Goal: Download file/media

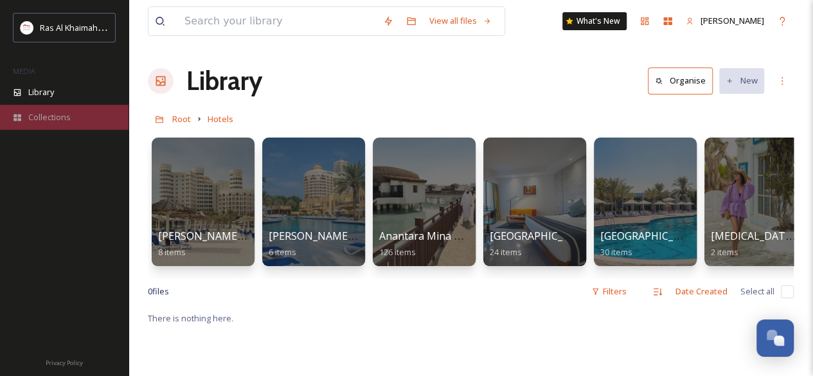
click at [54, 123] on div "Collections" at bounding box center [64, 117] width 128 height 25
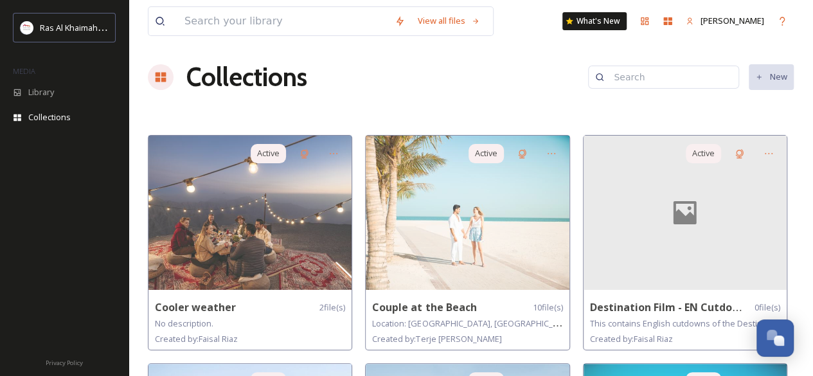
scroll to position [1333, 0]
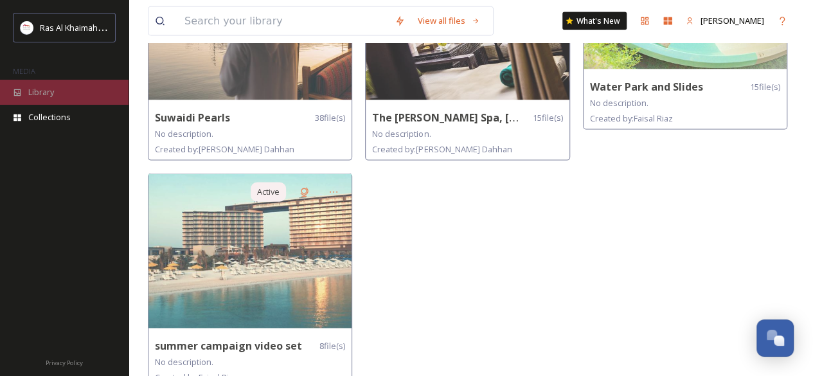
click at [45, 85] on div "Library" at bounding box center [64, 92] width 128 height 25
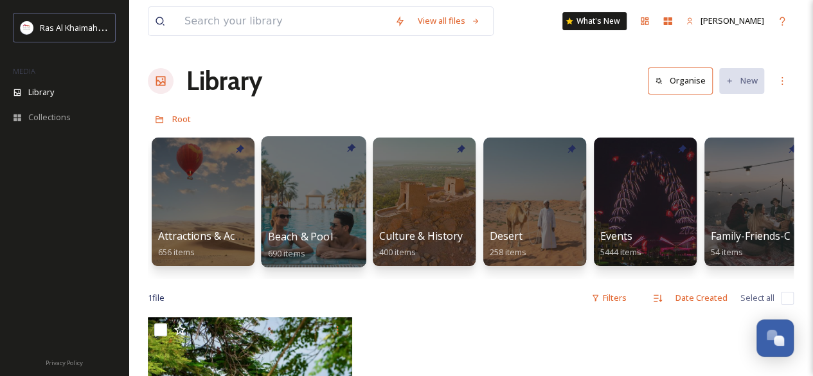
click at [309, 168] on div at bounding box center [313, 201] width 105 height 131
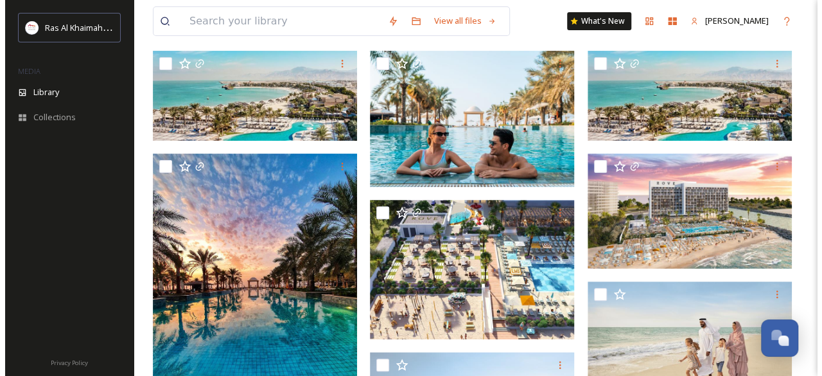
scroll to position [131, 0]
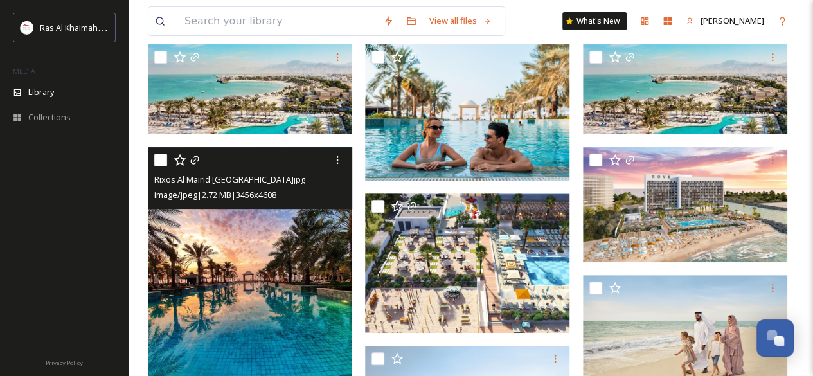
click at [267, 261] on img at bounding box center [250, 283] width 204 height 272
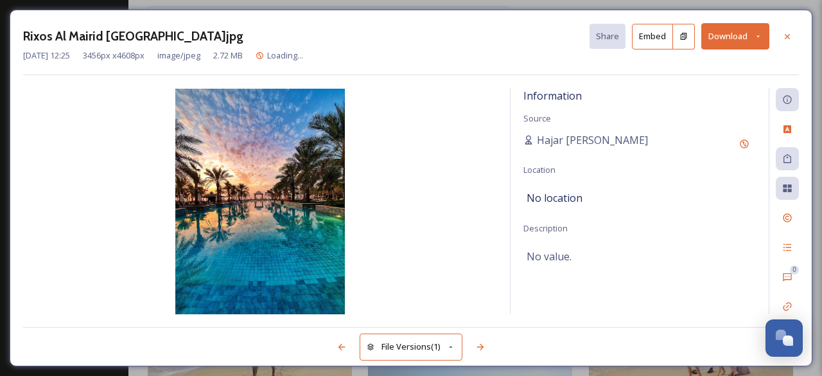
click at [725, 27] on button "Download" at bounding box center [735, 36] width 68 height 26
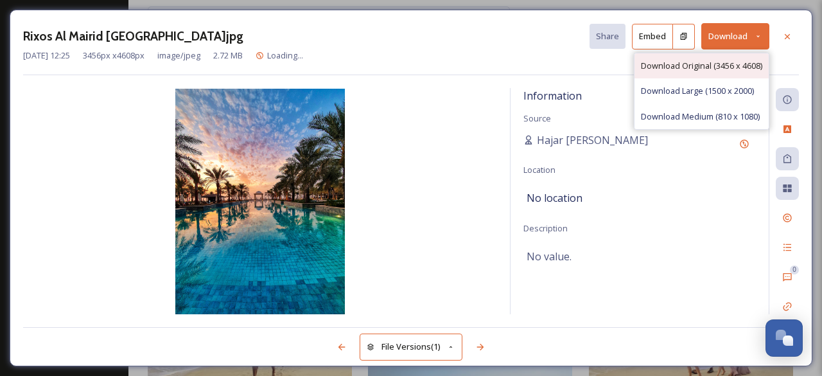
click at [707, 66] on span "Download Original (3456 x 4608)" at bounding box center [701, 66] width 121 height 12
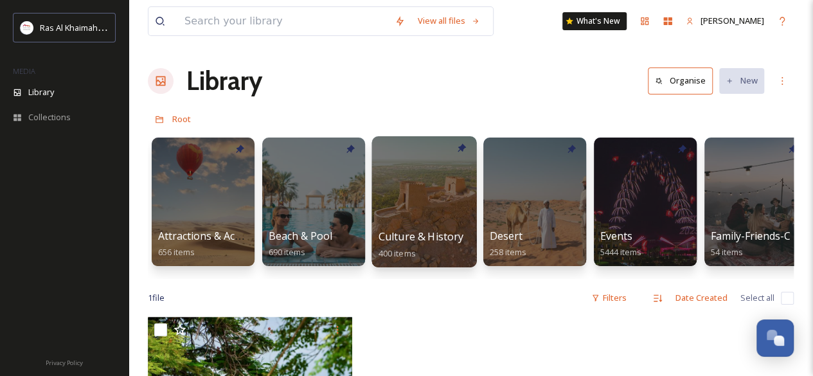
click at [401, 225] on div at bounding box center [423, 201] width 105 height 131
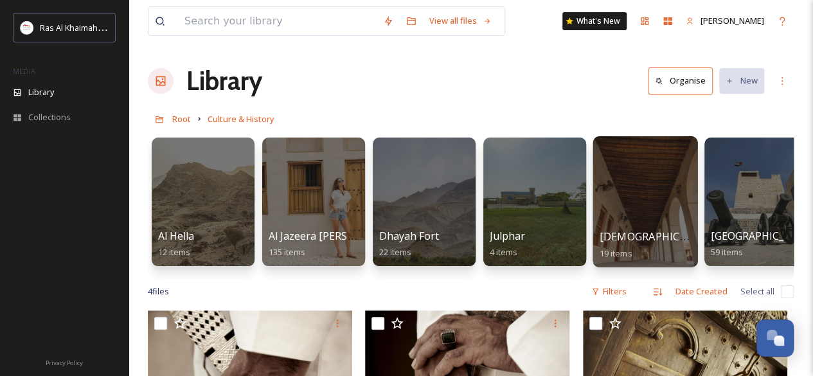
click at [640, 214] on div at bounding box center [644, 201] width 105 height 131
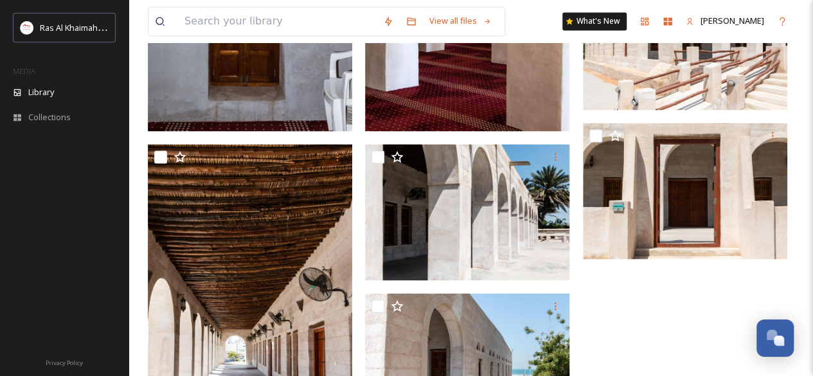
scroll to position [956, 0]
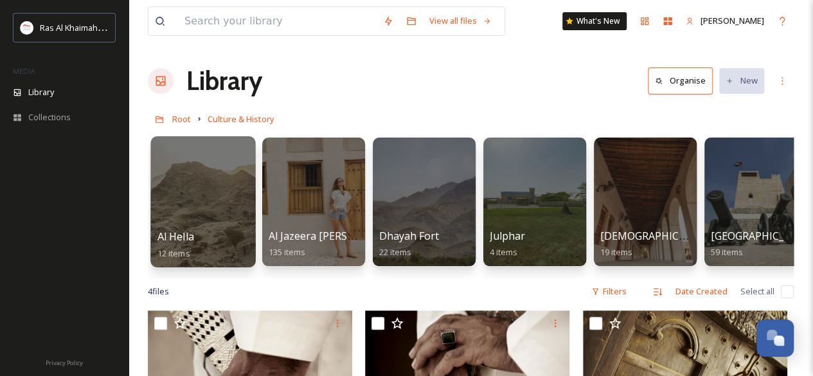
click at [198, 192] on div at bounding box center [202, 201] width 105 height 131
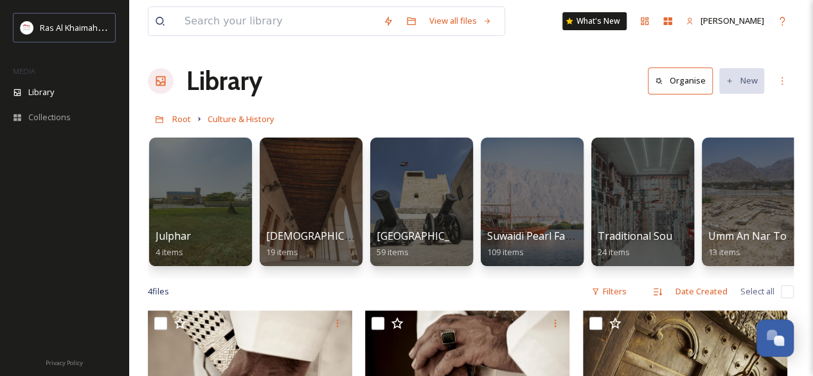
scroll to position [0, 349]
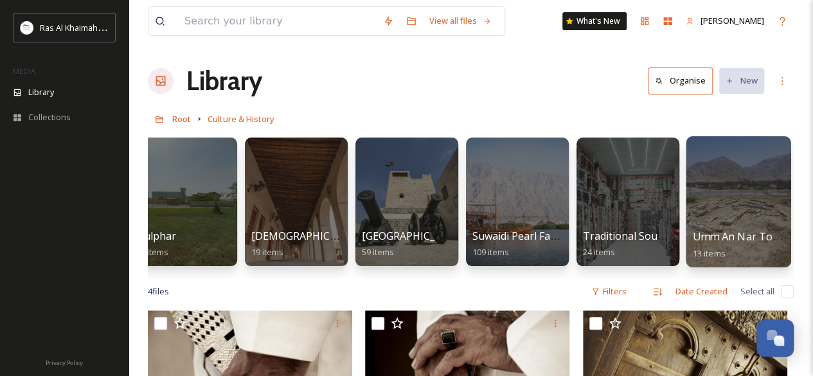
click at [730, 209] on div at bounding box center [737, 201] width 105 height 131
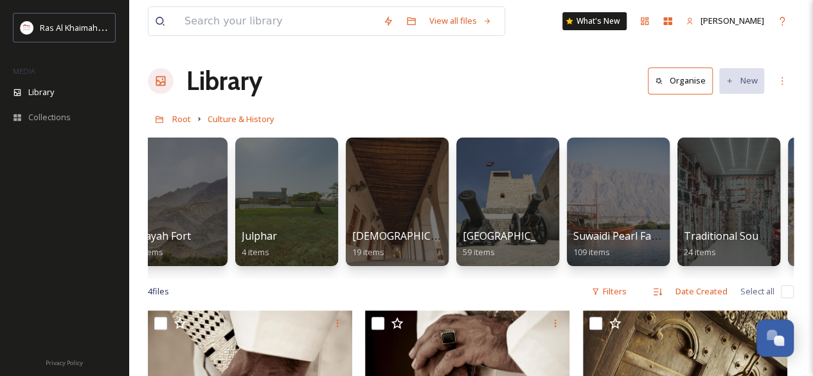
scroll to position [0, 349]
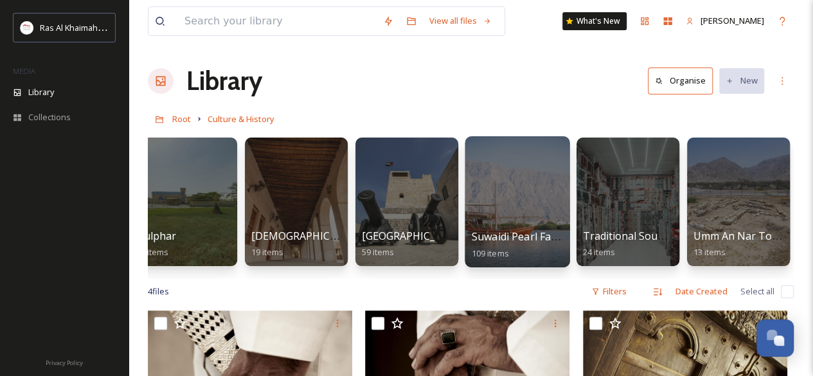
click at [523, 207] on div at bounding box center [516, 201] width 105 height 131
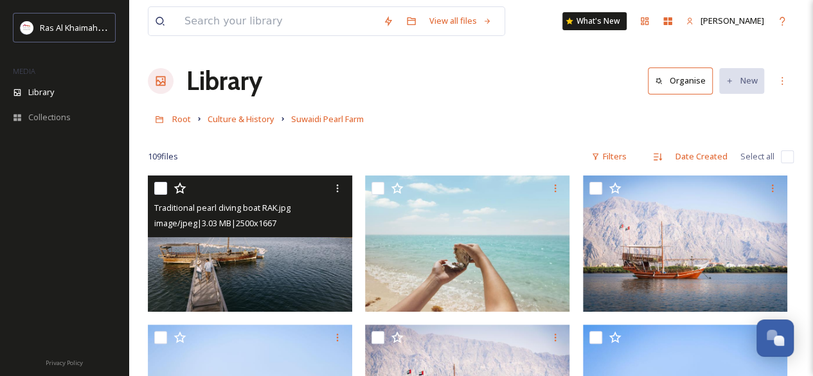
click at [287, 279] on img at bounding box center [250, 243] width 204 height 136
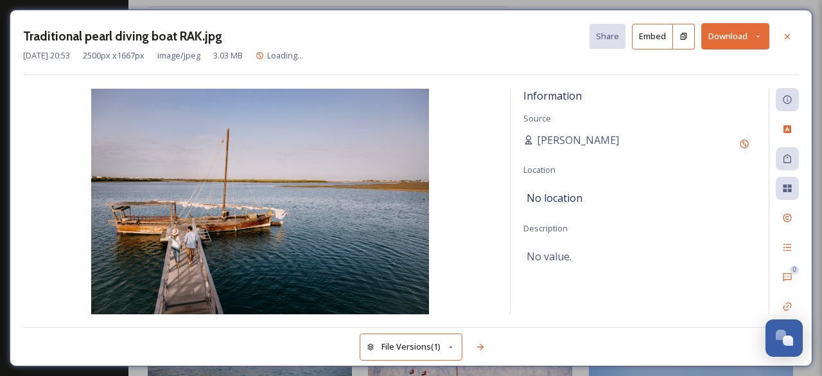
click at [731, 33] on button "Download" at bounding box center [735, 36] width 68 height 26
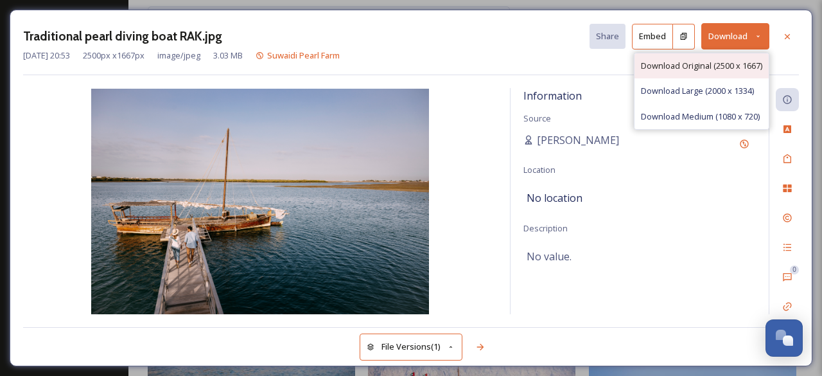
click at [720, 62] on span "Download Original (2500 x 1667)" at bounding box center [701, 66] width 121 height 12
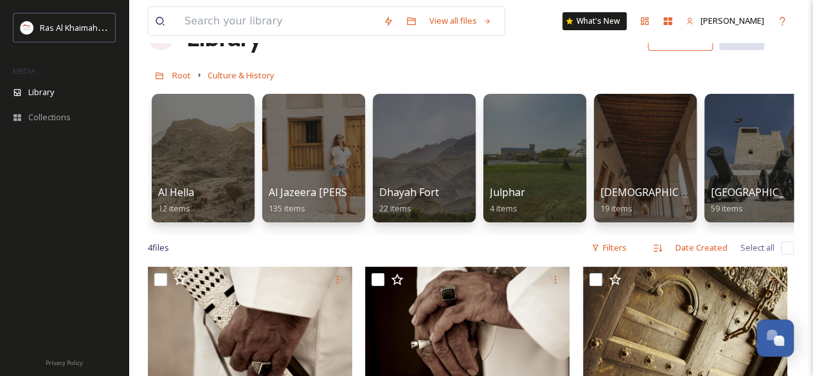
scroll to position [38, 0]
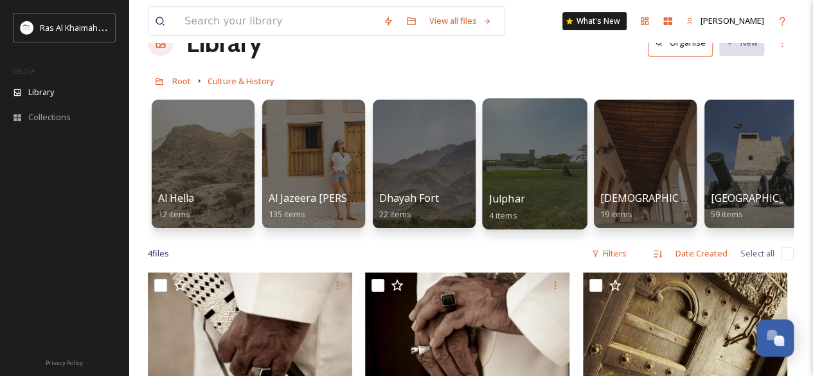
click at [506, 169] on div at bounding box center [534, 163] width 105 height 131
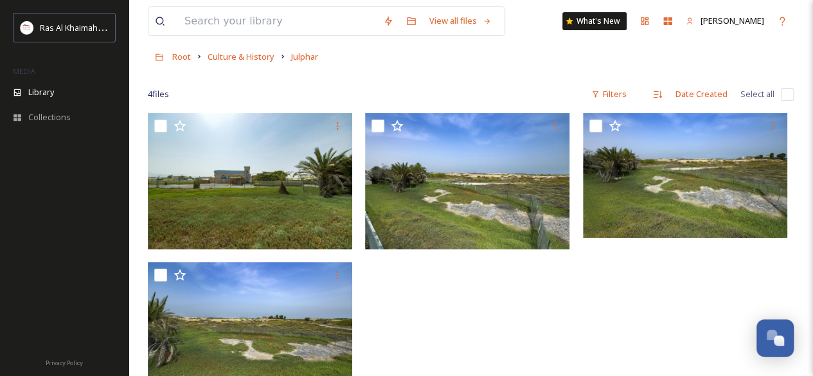
scroll to position [60, 0]
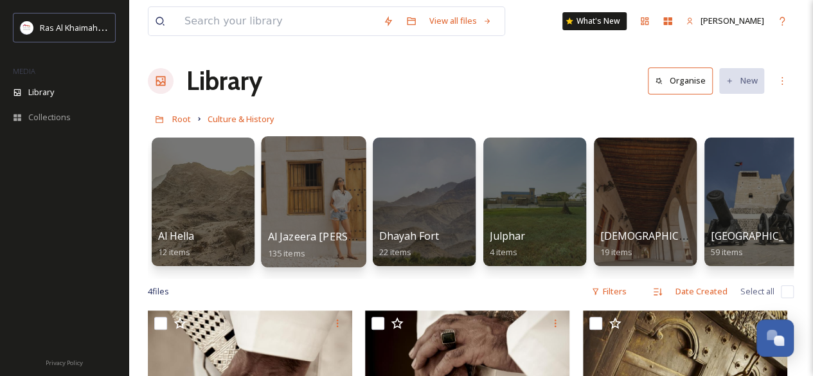
click at [295, 213] on div at bounding box center [313, 201] width 105 height 131
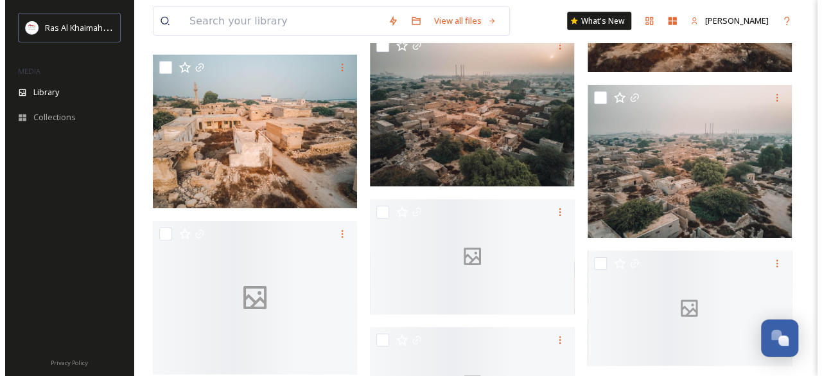
scroll to position [3969, 0]
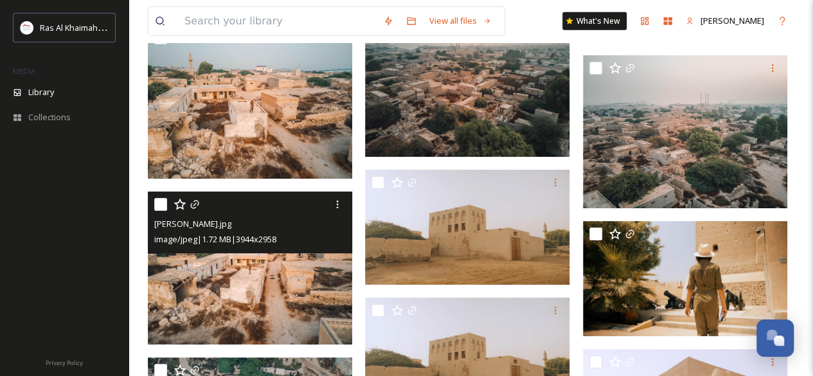
click at [265, 304] on img at bounding box center [250, 268] width 204 height 154
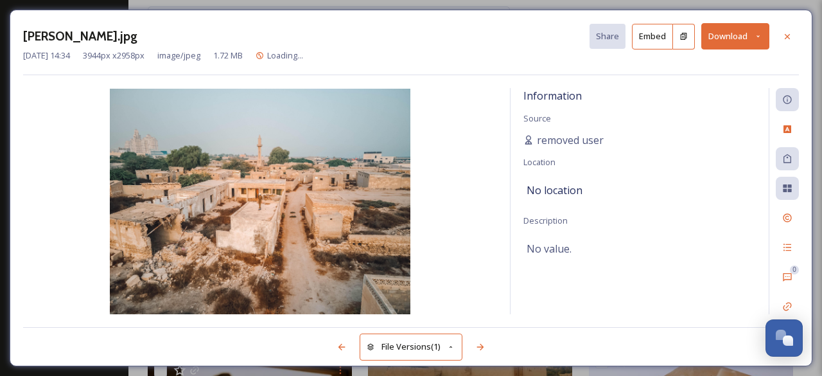
click at [716, 47] on button "Download" at bounding box center [735, 36] width 68 height 26
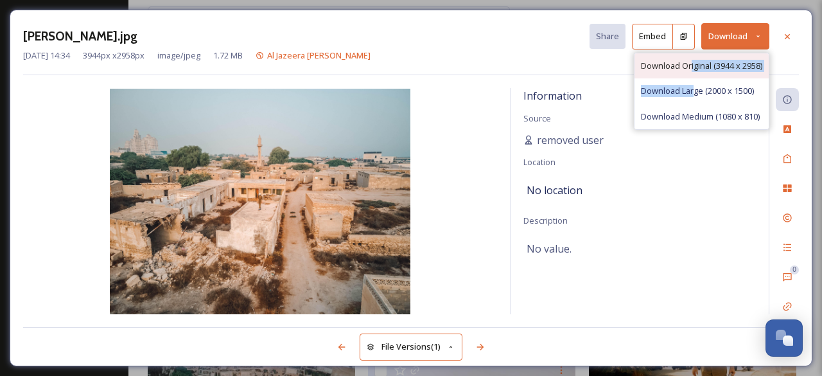
click at [690, 75] on div "Download Original (3944 x 2958) Download Large (2000 x 1500) Download Medium (1…" at bounding box center [702, 91] width 136 height 77
click at [667, 67] on span "Download Original (3944 x 2958)" at bounding box center [701, 66] width 121 height 12
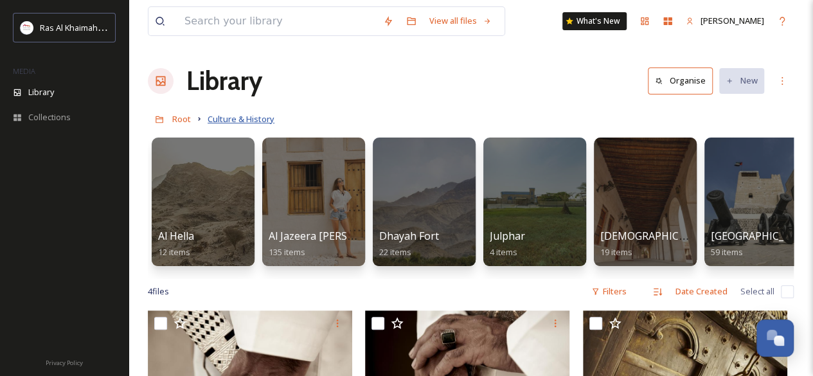
click at [224, 123] on span "Culture & History" at bounding box center [240, 119] width 67 height 12
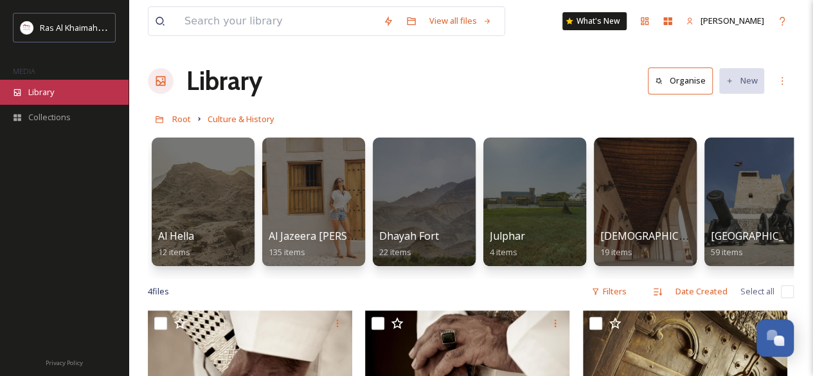
click at [48, 93] on span "Library" at bounding box center [41, 92] width 26 height 12
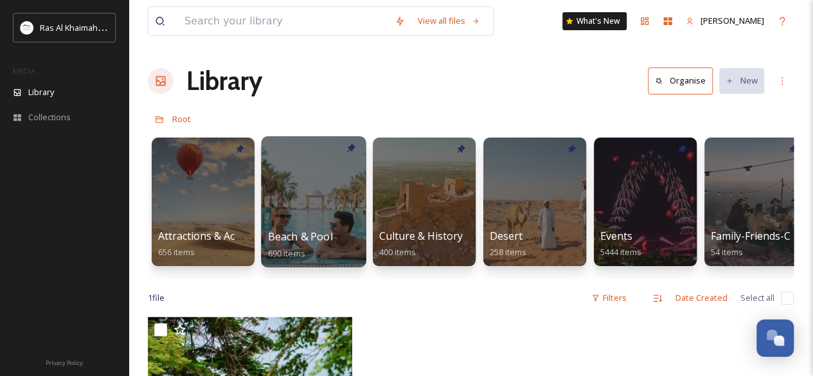
click at [297, 188] on div at bounding box center [313, 201] width 105 height 131
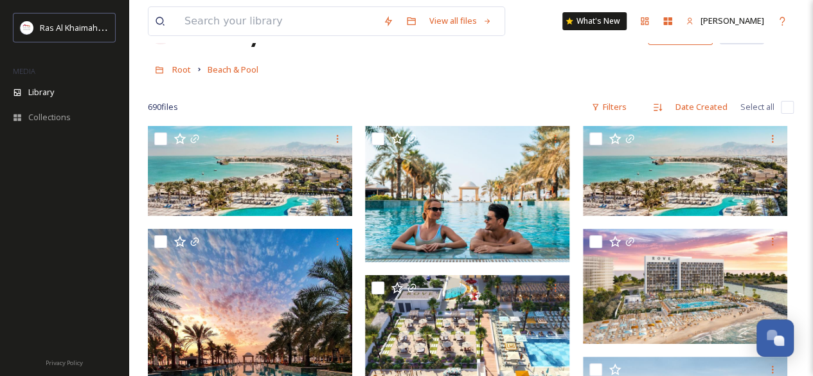
scroll to position [731, 0]
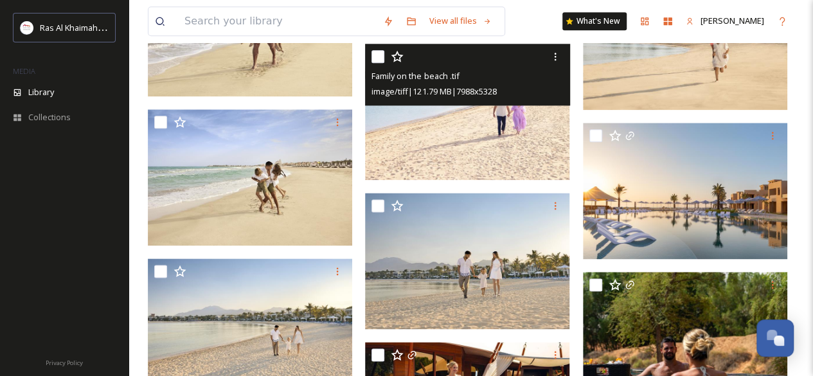
click at [450, 150] on img at bounding box center [467, 112] width 204 height 136
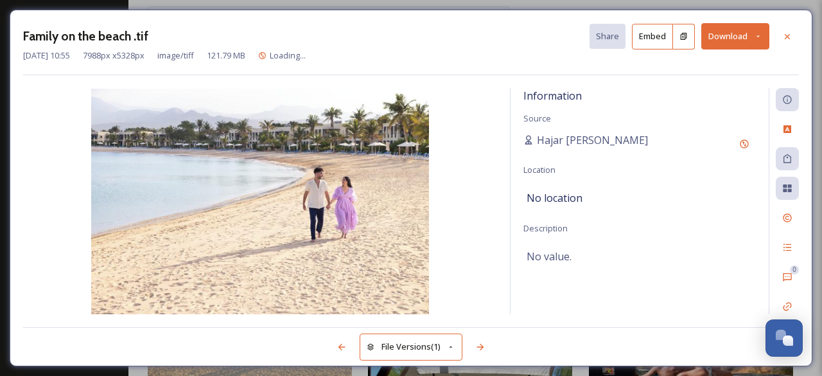
click at [723, 29] on button "Download" at bounding box center [735, 36] width 68 height 26
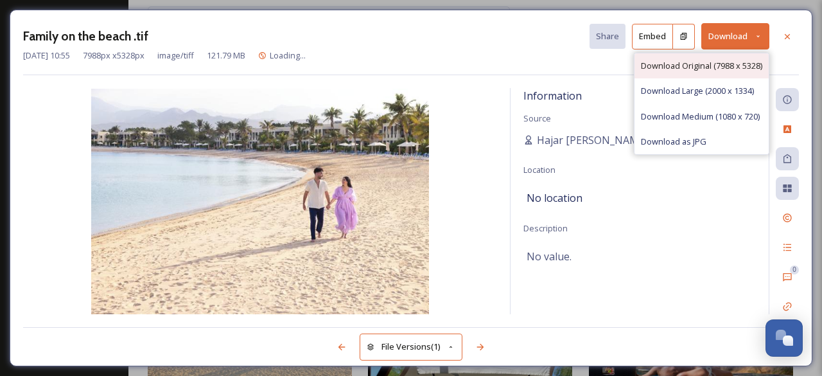
click at [721, 58] on div "Download Original (7988 x 5328)" at bounding box center [702, 65] width 134 height 25
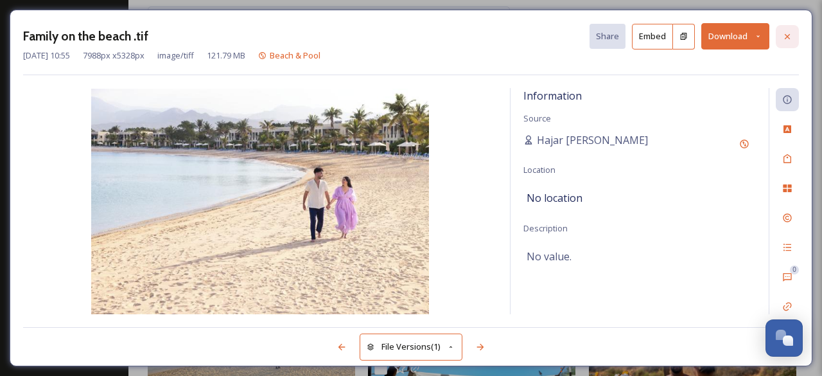
click at [787, 35] on icon at bounding box center [787, 35] width 5 height 5
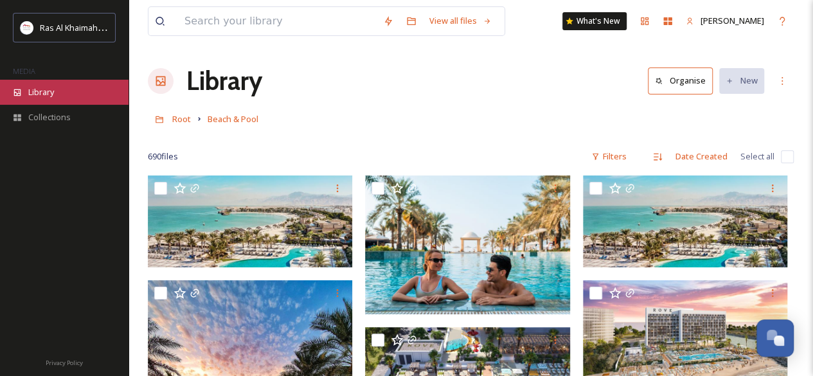
click at [39, 92] on span "Library" at bounding box center [41, 92] width 26 height 12
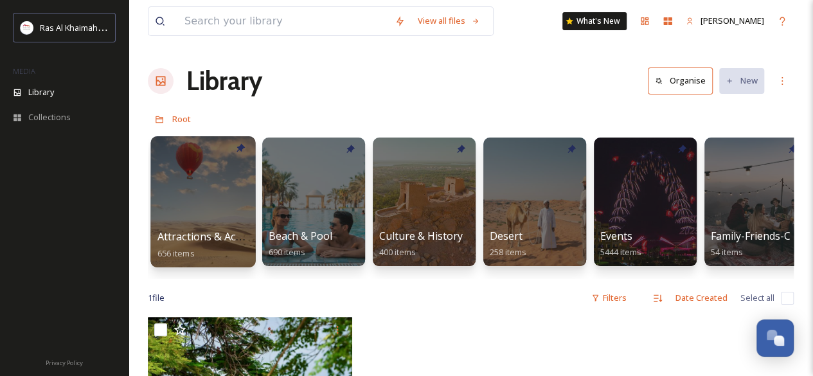
click at [202, 205] on div at bounding box center [202, 201] width 105 height 131
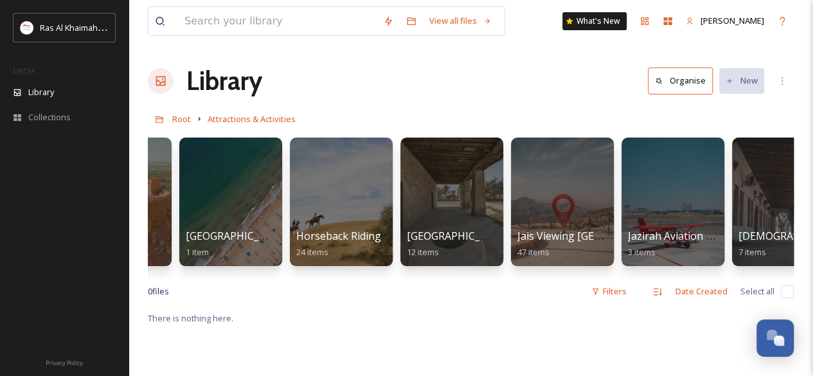
scroll to position [0, 899]
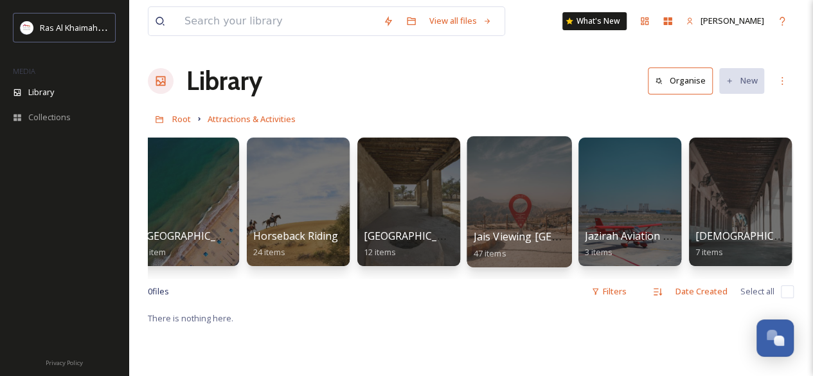
click at [517, 203] on div at bounding box center [518, 201] width 105 height 131
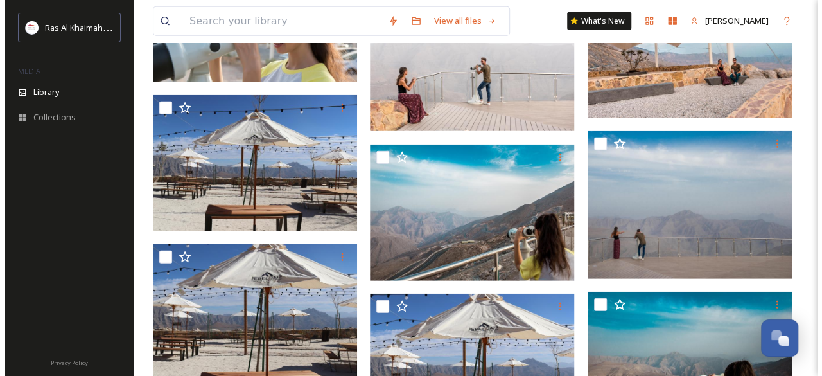
scroll to position [1641, 0]
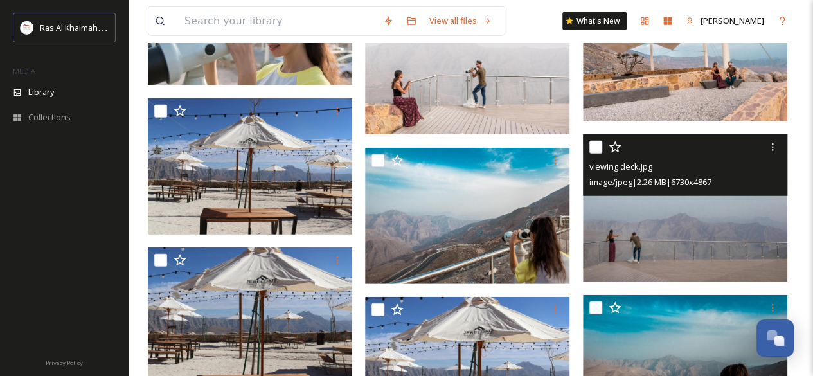
click at [716, 245] on img at bounding box center [685, 208] width 204 height 148
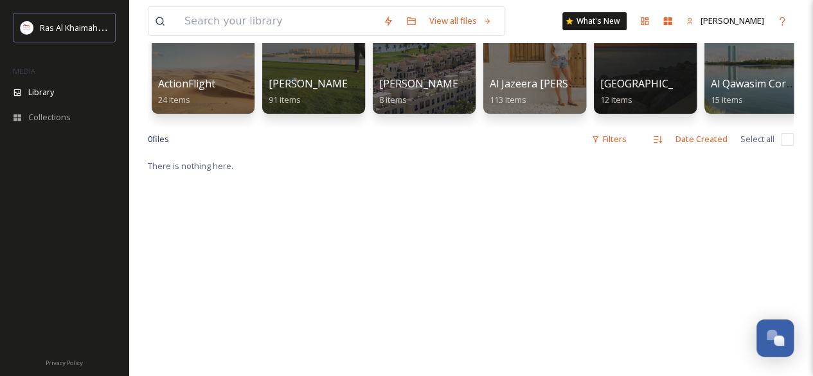
scroll to position [320, 0]
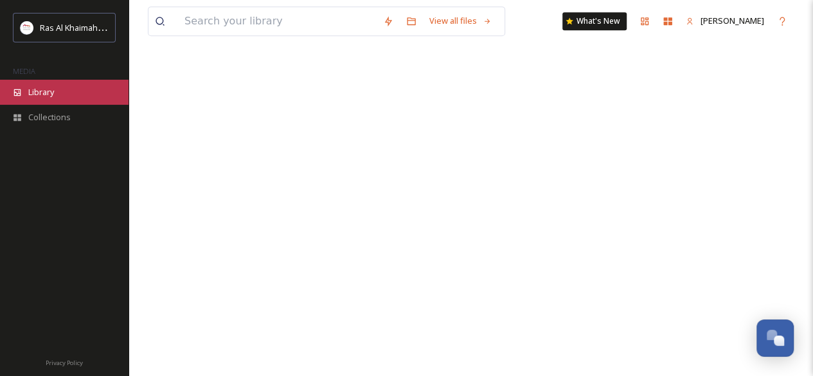
click at [54, 89] on span "Library" at bounding box center [41, 92] width 26 height 12
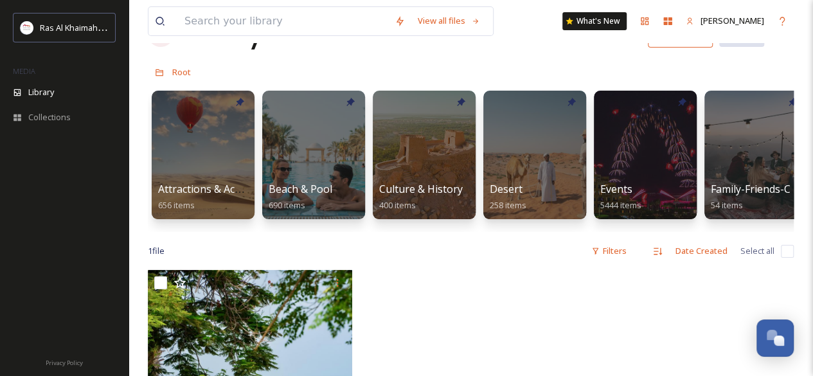
scroll to position [44, 0]
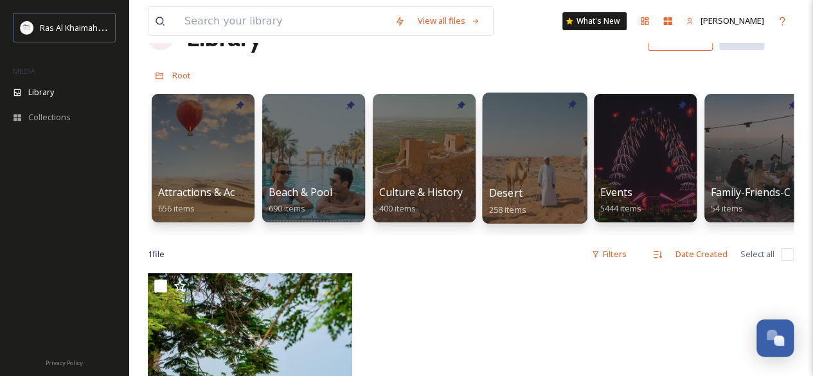
click at [541, 143] on div at bounding box center [534, 157] width 105 height 131
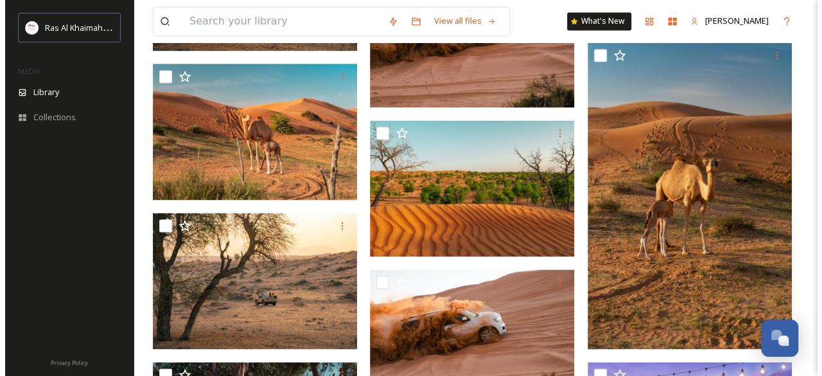
scroll to position [1185, 0]
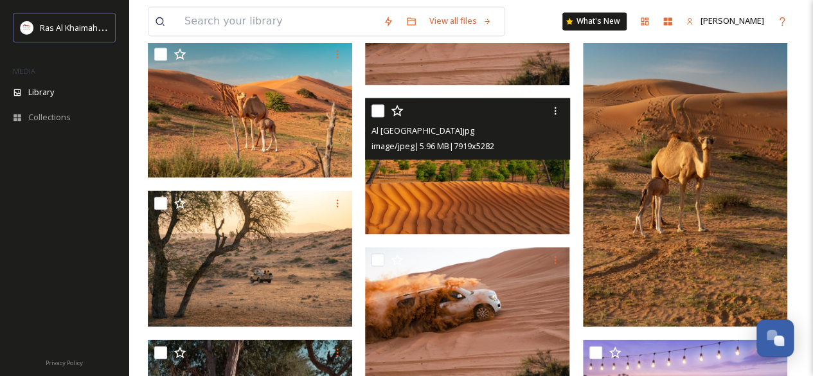
click at [477, 225] on img at bounding box center [467, 166] width 204 height 136
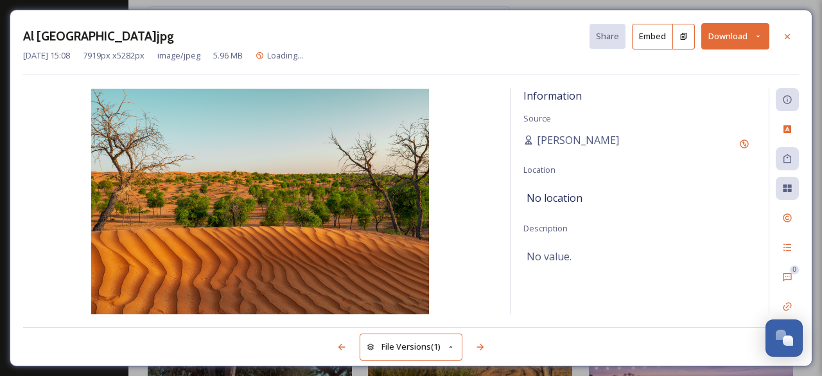
click at [725, 39] on button "Download" at bounding box center [735, 36] width 68 height 26
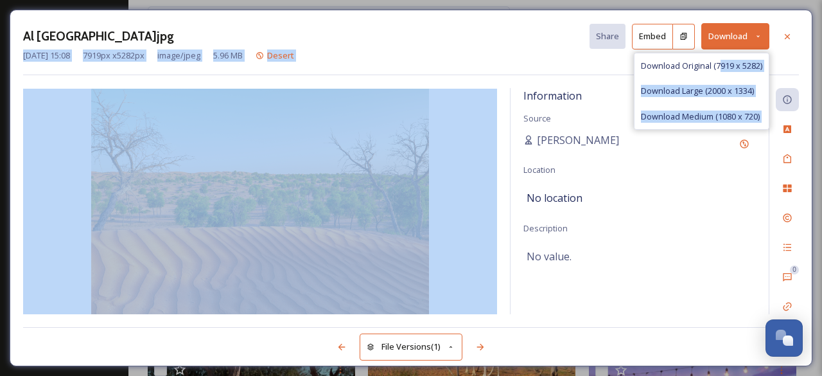
drag, startPoint x: 718, startPoint y: 62, endPoint x: 480, endPoint y: 96, distance: 240.7
click at [480, 96] on div "Al Wadi Desert.jpg Share Embed Download Download Original (7919 x 5282) Downloa…" at bounding box center [411, 188] width 803 height 356
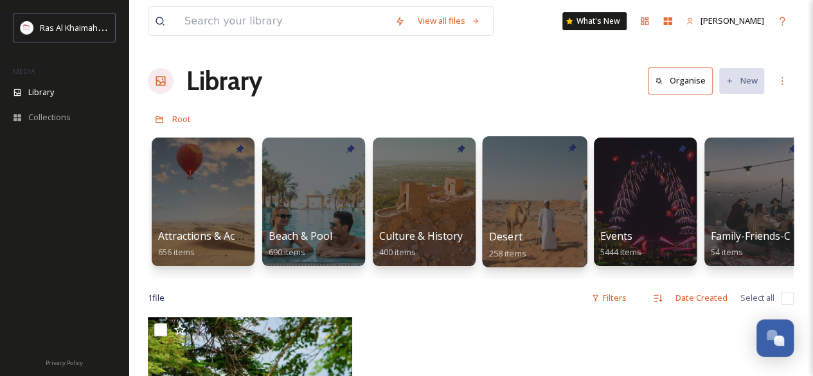
click at [543, 182] on div at bounding box center [534, 201] width 105 height 131
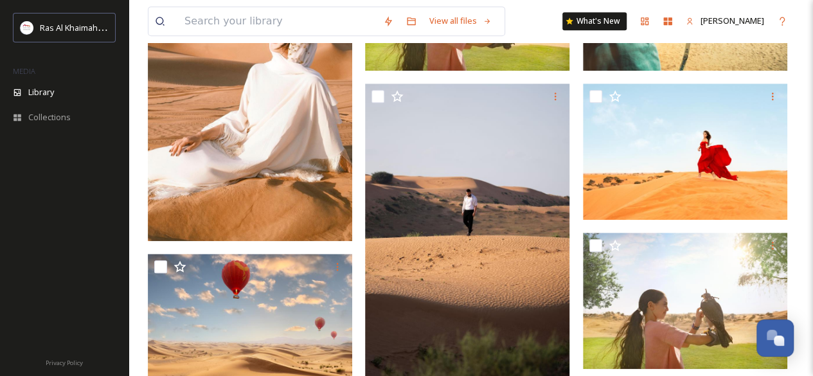
scroll to position [382, 0]
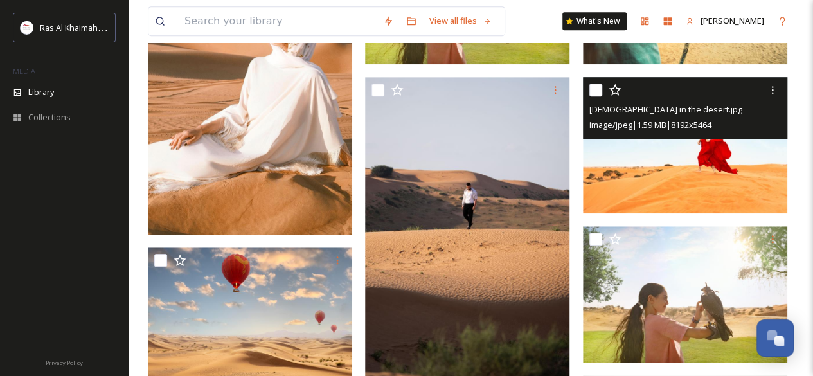
click at [682, 200] on img at bounding box center [685, 145] width 204 height 136
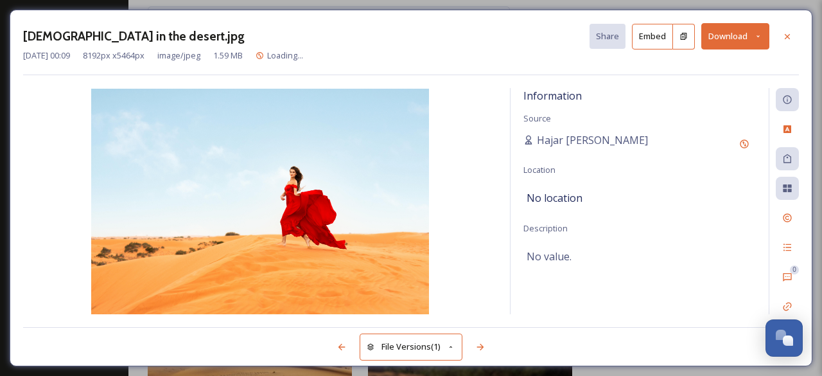
click at [710, 40] on button "Download" at bounding box center [735, 36] width 68 height 26
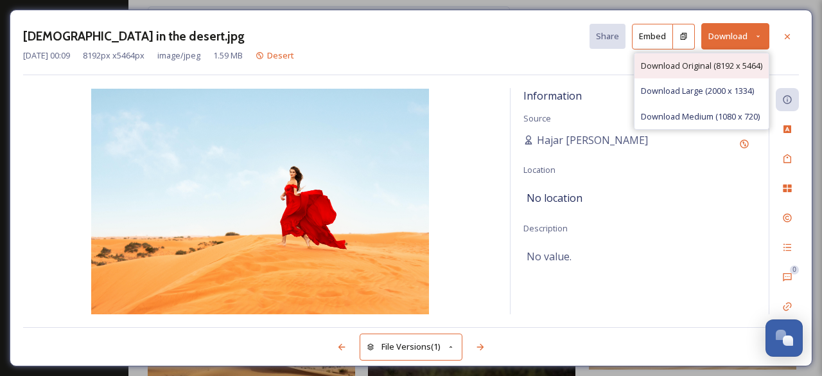
click at [708, 66] on span "Download Original (8192 x 5464)" at bounding box center [701, 66] width 121 height 12
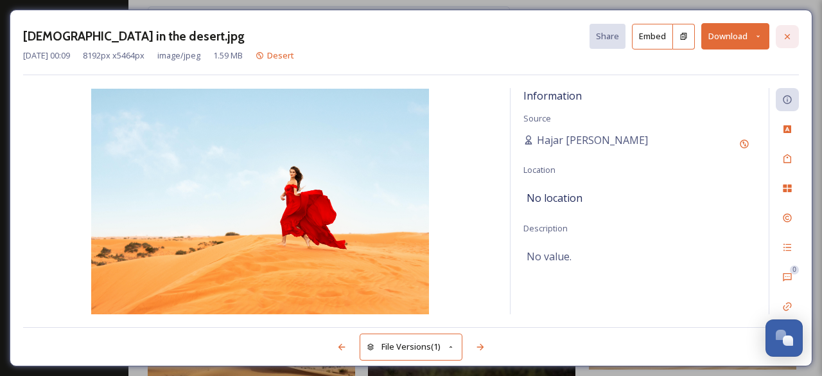
click at [789, 37] on icon at bounding box center [787, 35] width 5 height 5
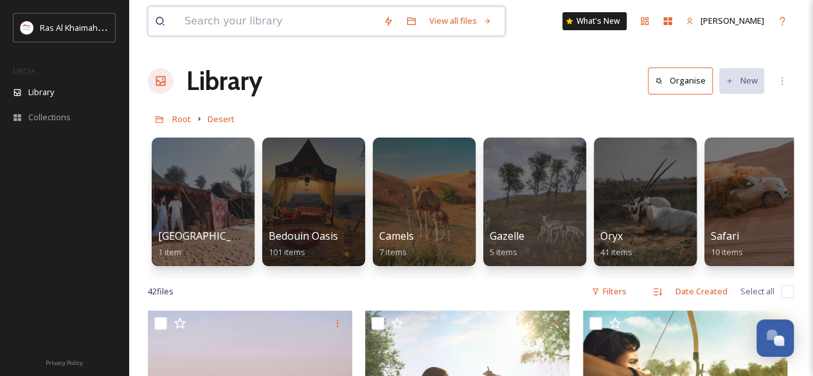
click at [297, 31] on input at bounding box center [277, 21] width 198 height 28
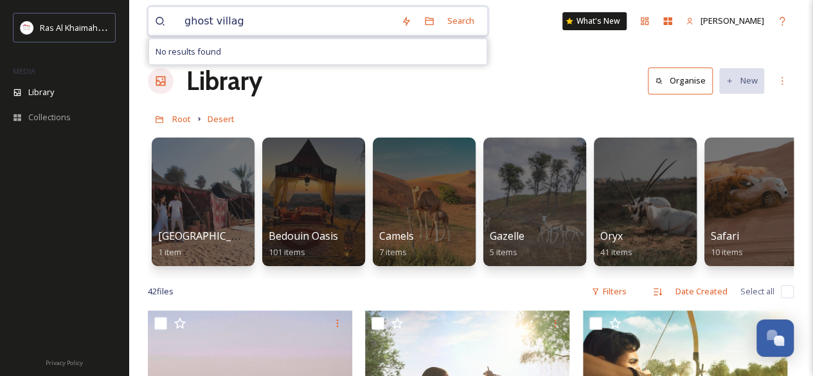
type input "ghost village"
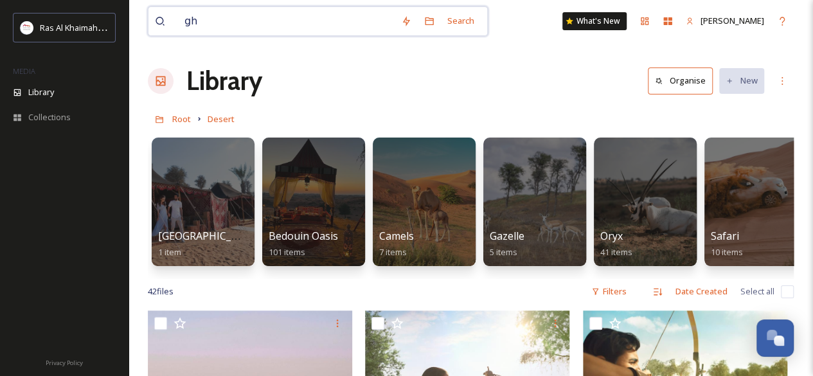
type input "g"
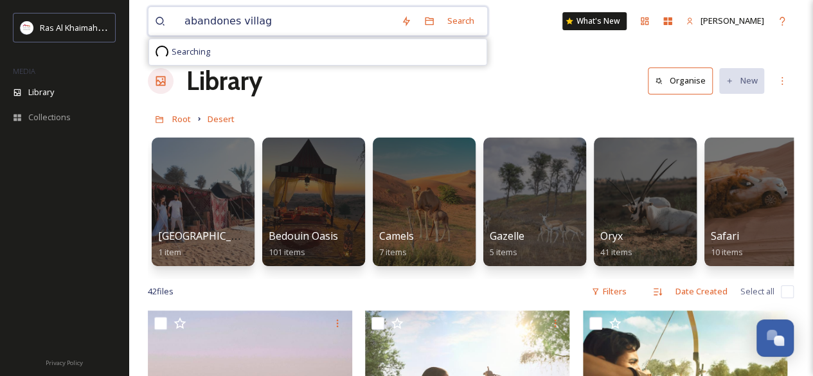
type input "abandones village"
click at [226, 25] on span "abandones village" at bounding box center [219, 21] width 83 height 19
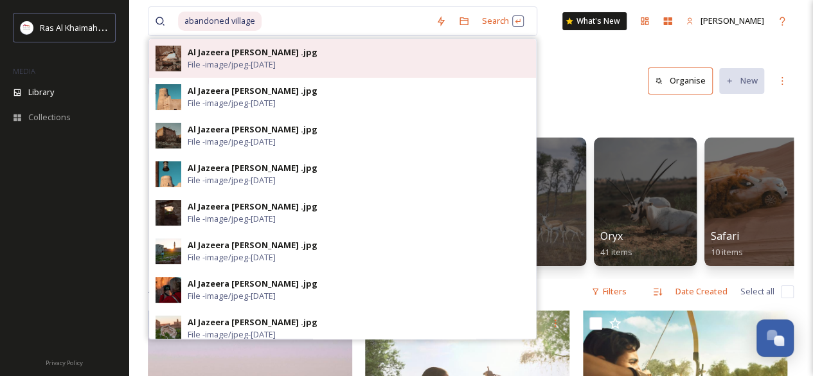
click at [289, 48] on div "Al Jazeera [PERSON_NAME] .jpg File - image/jpeg - [DATE]" at bounding box center [359, 58] width 342 height 24
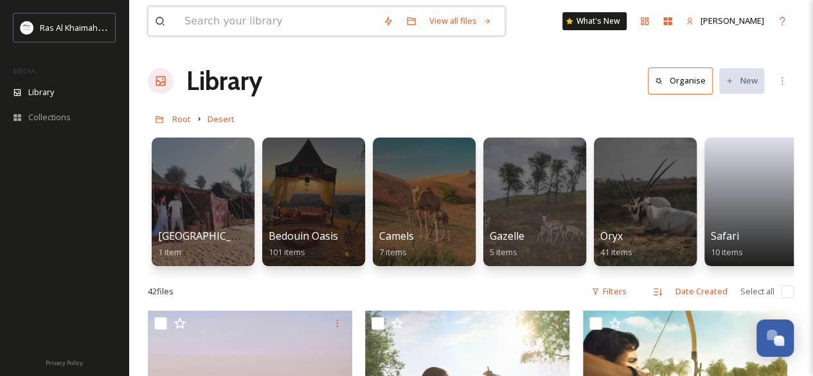
click at [259, 28] on input at bounding box center [277, 21] width 198 height 28
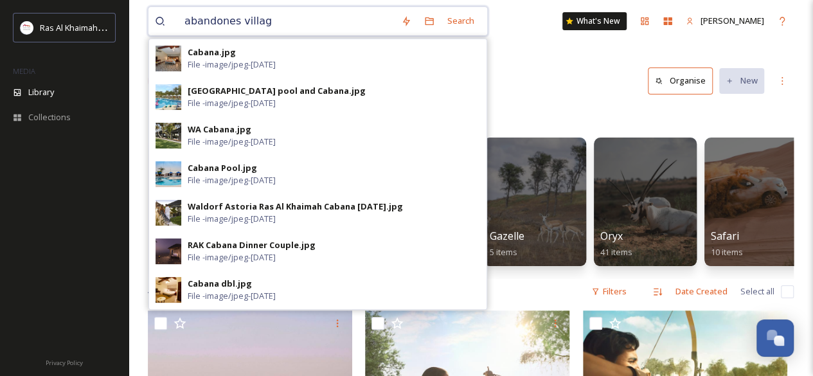
type input "abandones village"
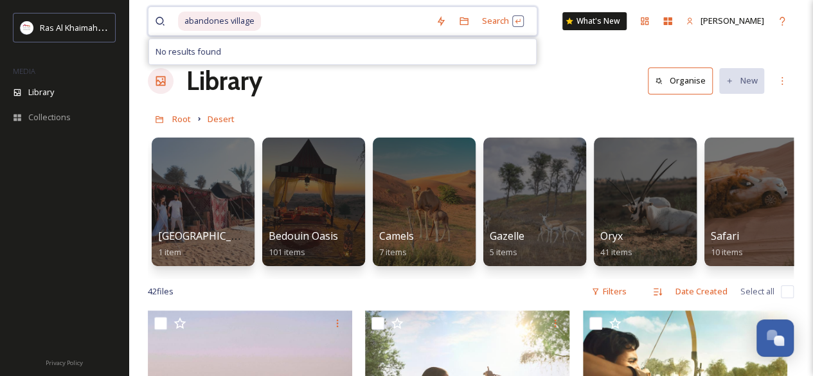
click at [224, 22] on span "abandones village" at bounding box center [219, 21] width 83 height 19
click at [227, 22] on span "abandones village" at bounding box center [219, 21] width 83 height 19
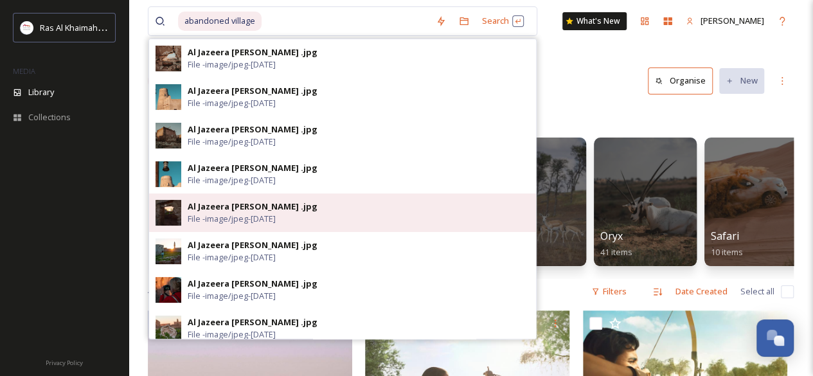
click at [251, 210] on div "Al Jazeera [PERSON_NAME] .jpg" at bounding box center [253, 206] width 130 height 12
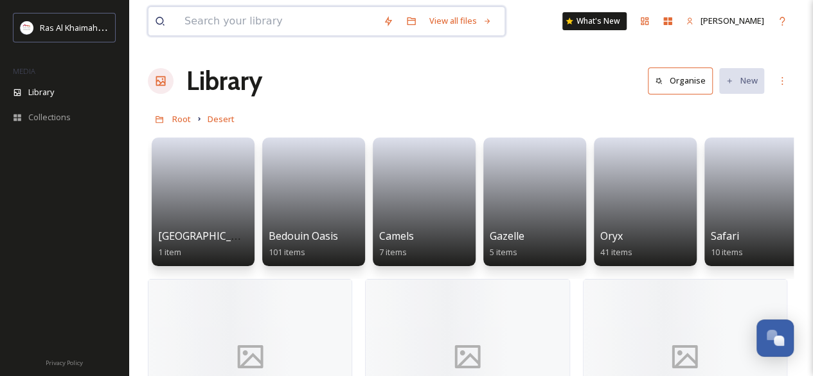
click at [212, 29] on input at bounding box center [277, 21] width 198 height 28
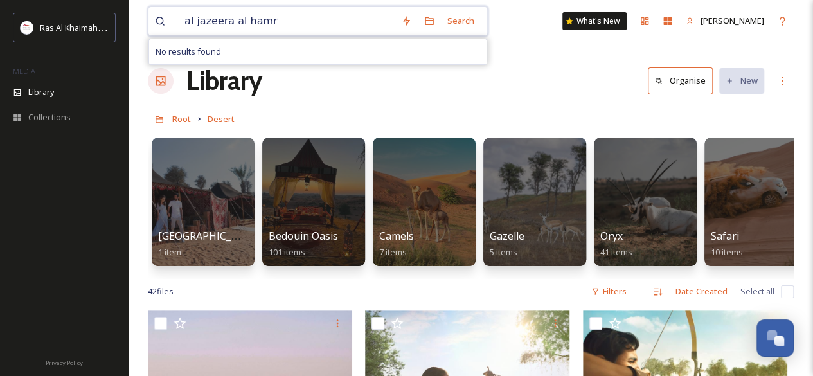
type input "al jazeera [PERSON_NAME]"
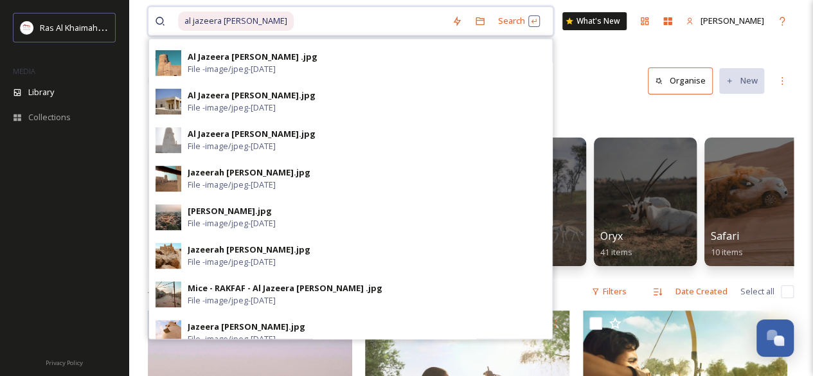
scroll to position [325, 0]
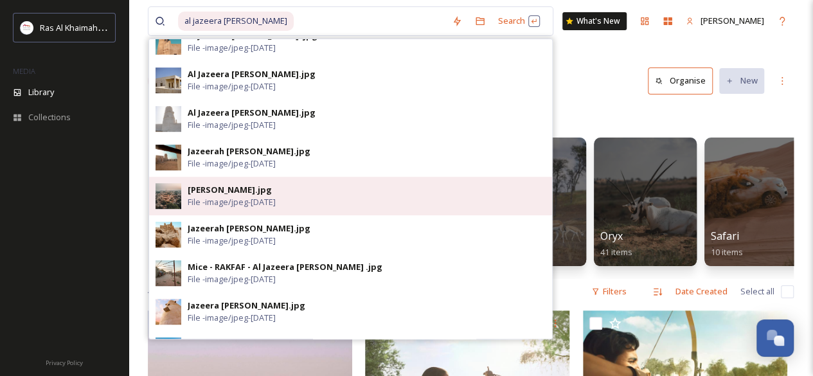
click at [220, 189] on div "[PERSON_NAME].jpg" at bounding box center [230, 190] width 84 height 12
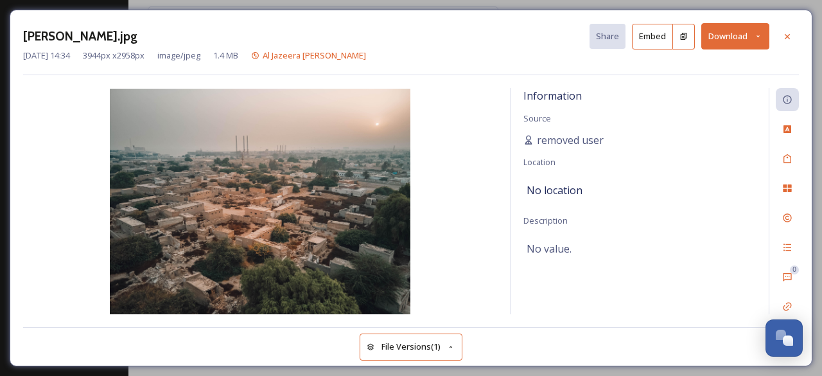
click at [725, 39] on button "Download" at bounding box center [735, 36] width 68 height 26
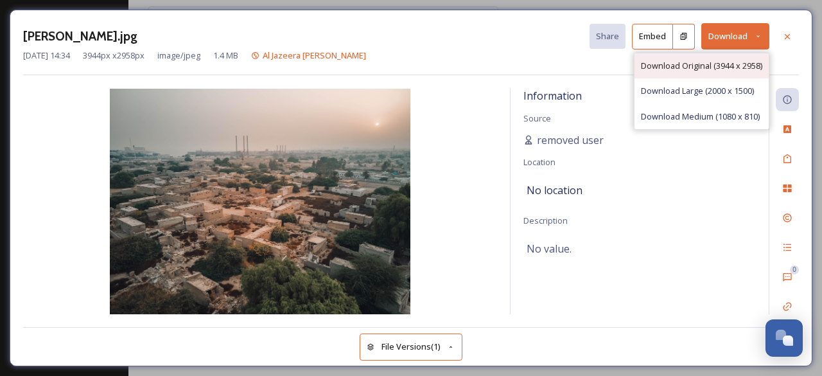
click at [704, 64] on span "Download Original (3944 x 2958)" at bounding box center [701, 66] width 121 height 12
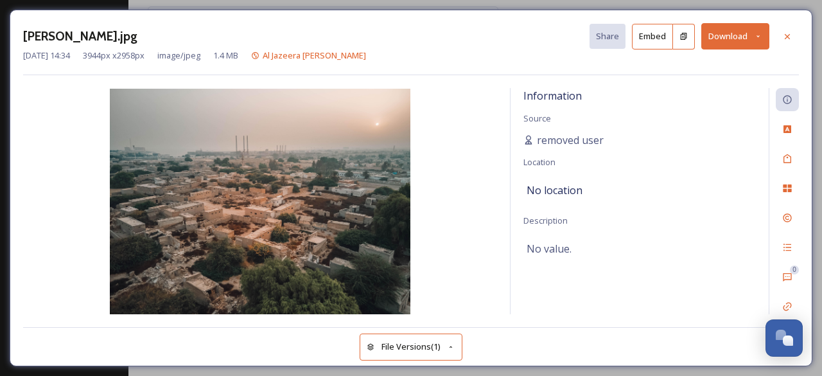
click at [746, 31] on button "Download" at bounding box center [735, 36] width 68 height 26
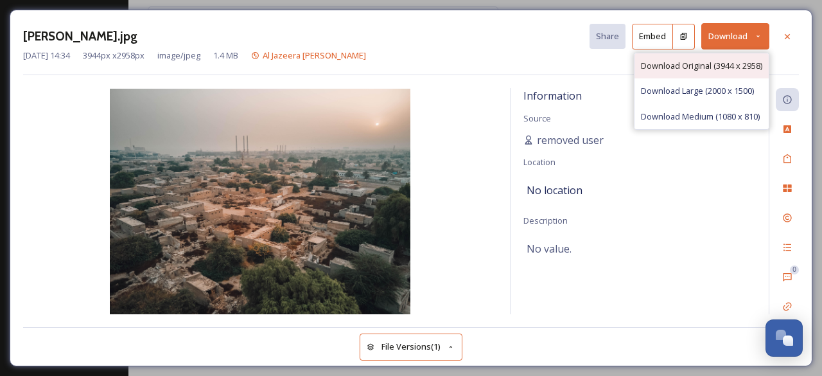
click at [696, 60] on span "Download Original (3944 x 2958)" at bounding box center [701, 66] width 121 height 12
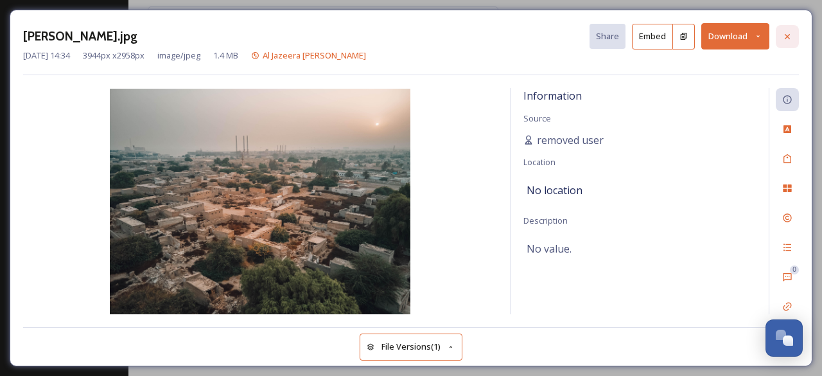
click at [787, 35] on icon at bounding box center [787, 35] width 5 height 5
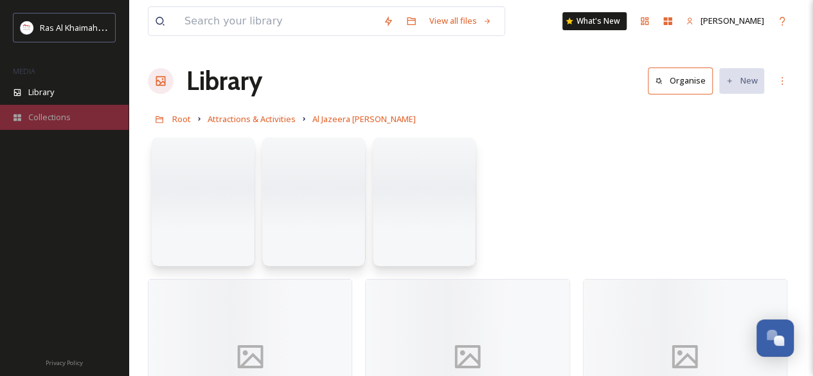
click at [18, 118] on icon at bounding box center [17, 117] width 8 height 7
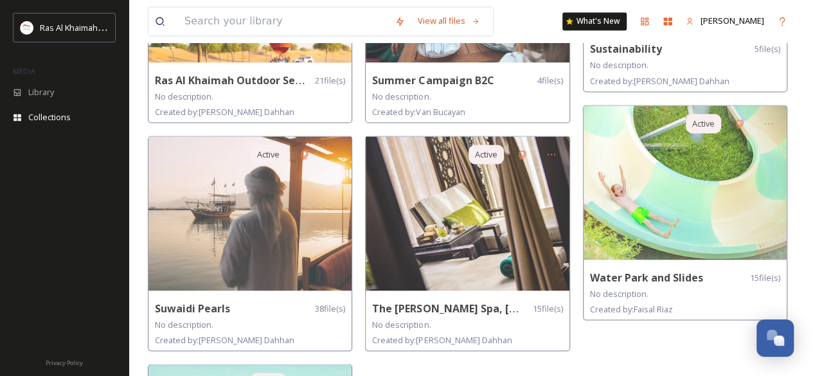
scroll to position [1173, 0]
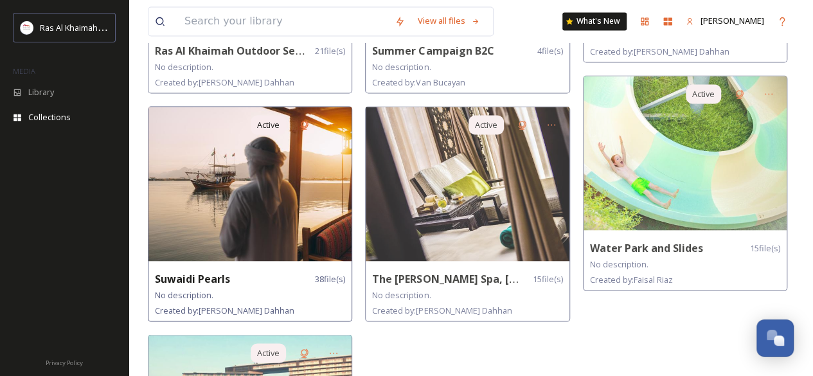
click at [251, 194] on img at bounding box center [249, 184] width 203 height 154
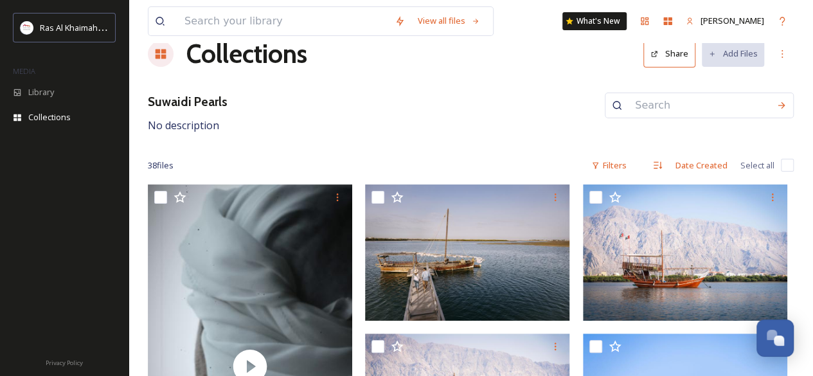
scroll to position [135, 0]
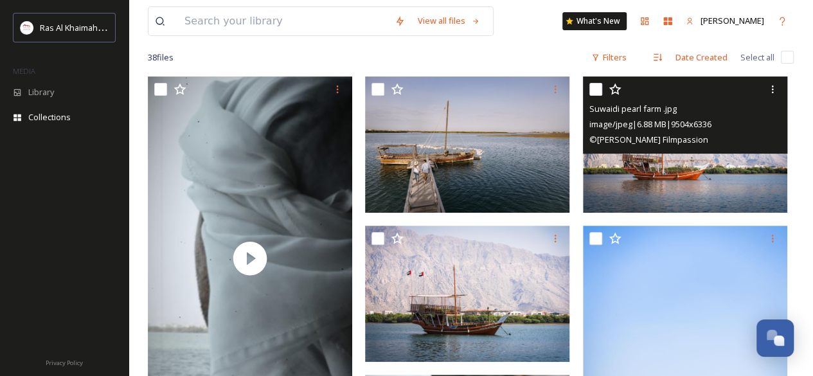
click at [692, 188] on img at bounding box center [685, 144] width 204 height 136
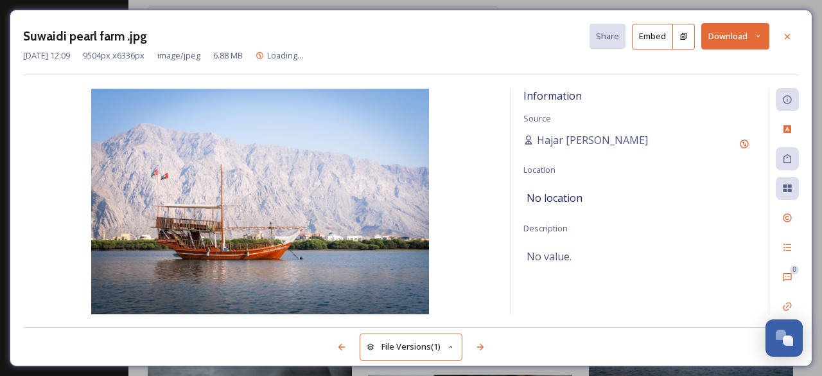
click at [715, 43] on button "Download" at bounding box center [735, 36] width 68 height 26
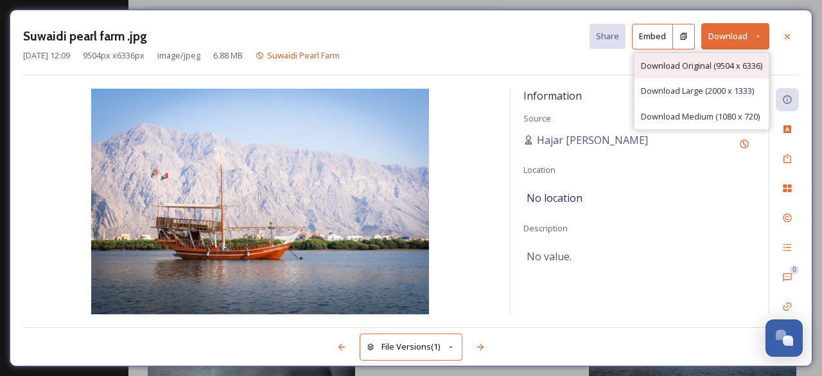
click at [709, 67] on span "Download Original (9504 x 6336)" at bounding box center [701, 66] width 121 height 12
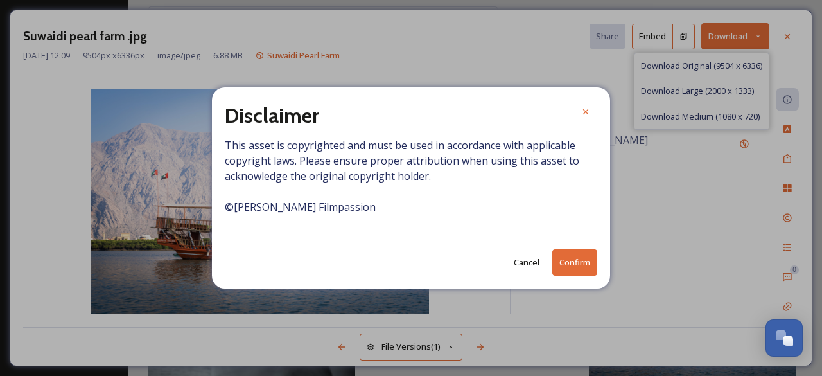
click at [568, 264] on button "Confirm" at bounding box center [574, 262] width 45 height 26
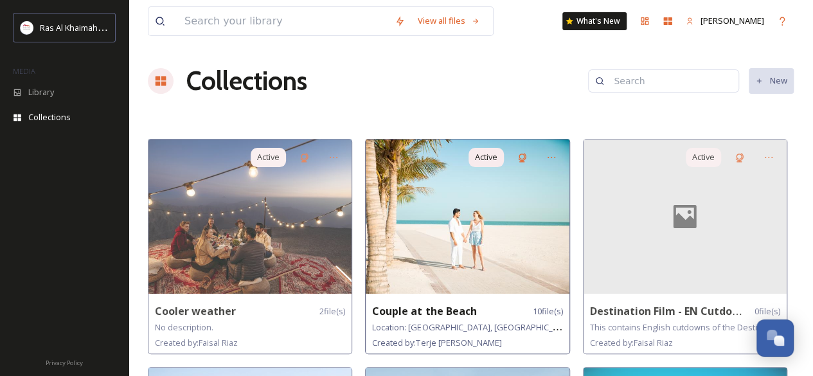
click at [468, 209] on img at bounding box center [466, 216] width 203 height 154
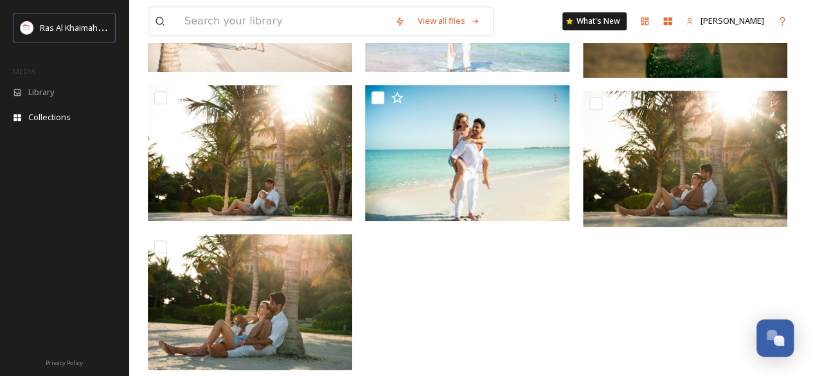
scroll to position [62, 0]
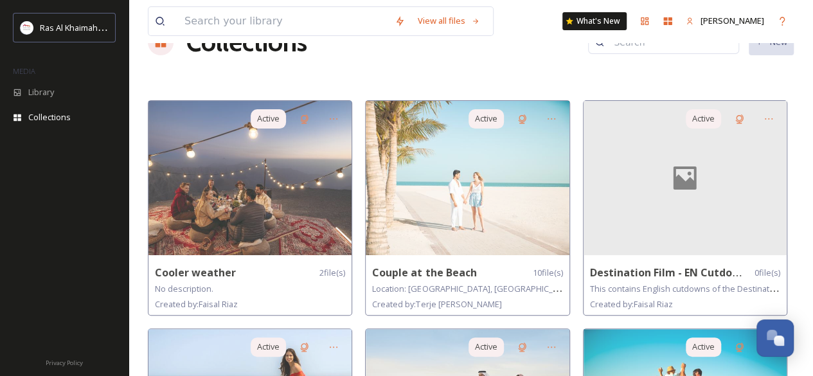
scroll to position [37, 0]
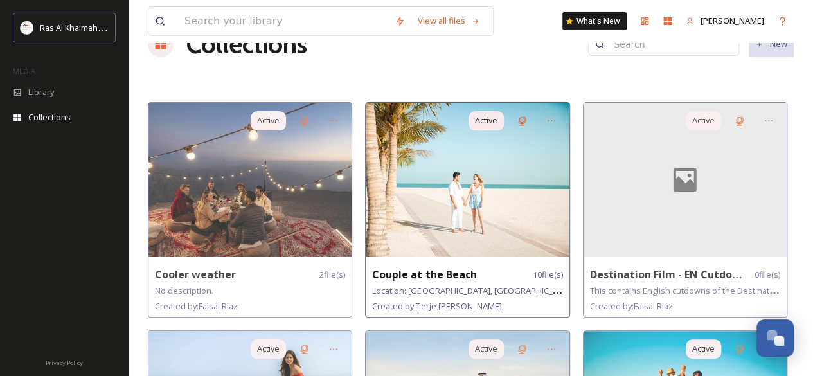
click at [537, 206] on img at bounding box center [466, 180] width 203 height 154
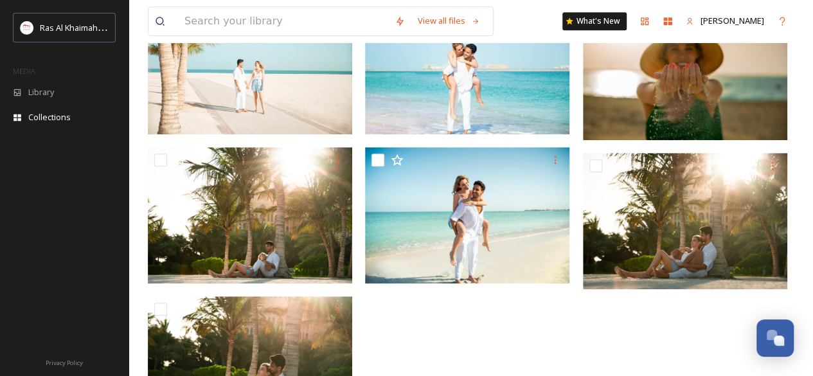
scroll to position [30, 0]
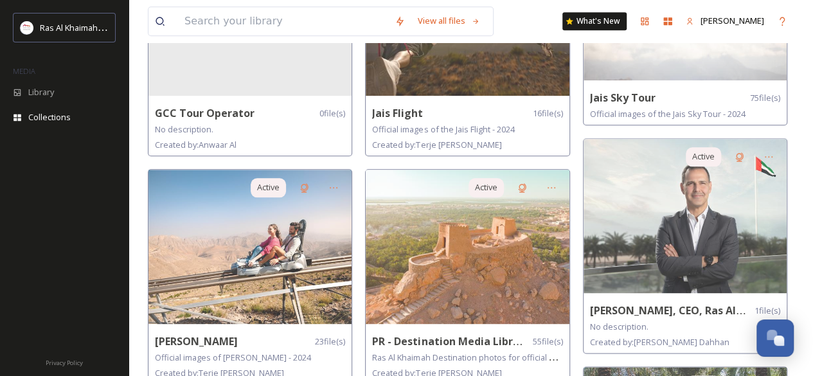
scroll to position [694, 0]
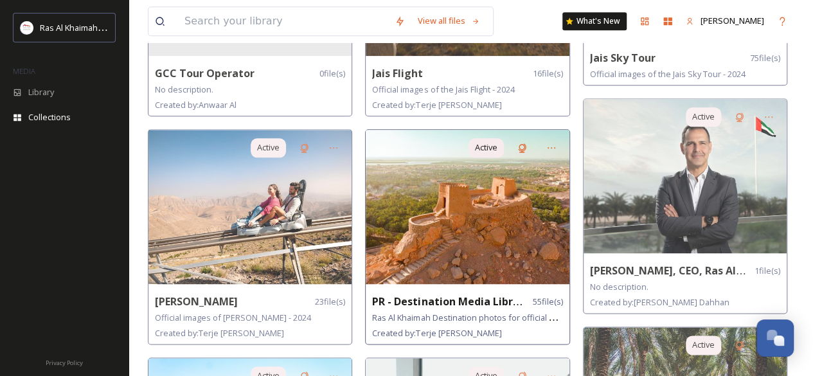
click at [469, 208] on img at bounding box center [466, 207] width 203 height 154
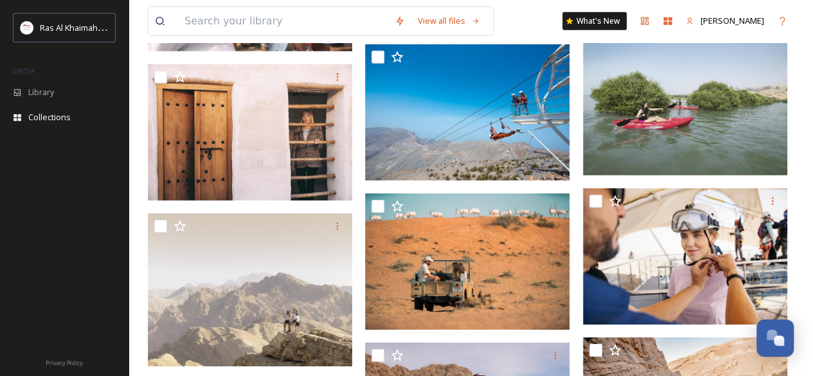
scroll to position [1955, 0]
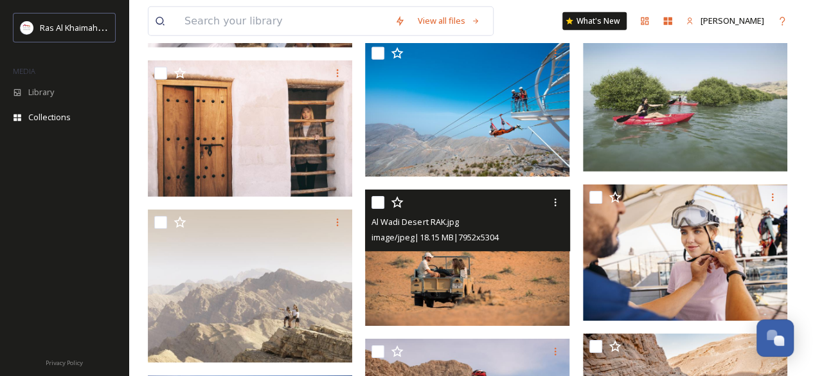
click at [479, 279] on img at bounding box center [467, 257] width 204 height 136
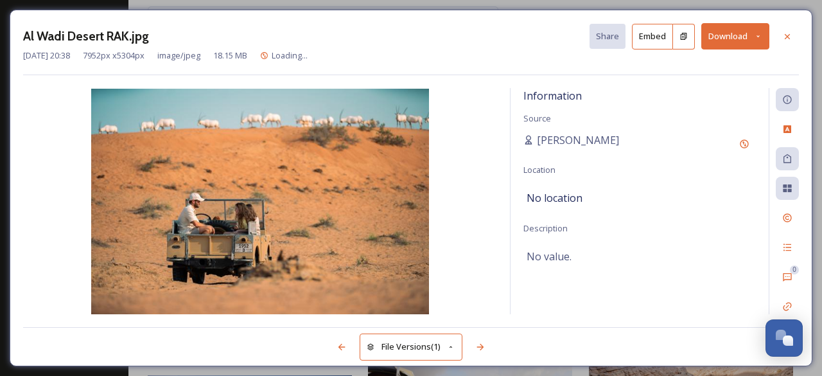
click at [736, 39] on button "Download" at bounding box center [735, 36] width 68 height 26
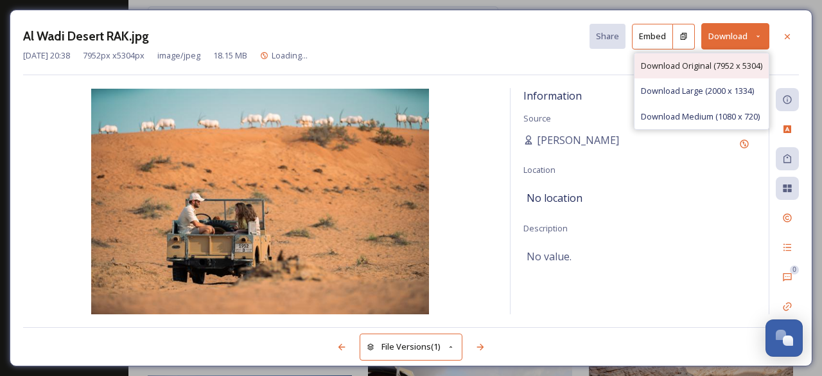
click at [723, 62] on span "Download Original (7952 x 5304)" at bounding box center [701, 66] width 121 height 12
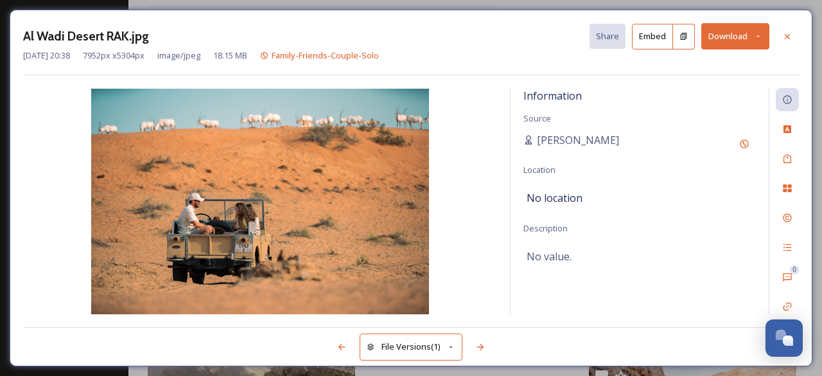
click at [739, 78] on div "Al Wadi Desert RAK.jpg Share Embed Download [DATE] 20:38 7952 px x 5304 px imag…" at bounding box center [411, 188] width 803 height 356
click at [788, 35] on icon at bounding box center [787, 35] width 5 height 5
